Goal: Task Accomplishment & Management: Use online tool/utility

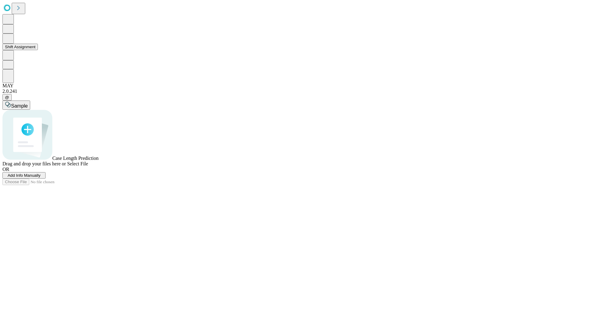
click at [38, 50] on button "Shift Assignment" at bounding box center [19, 47] width 35 height 6
